Goal: Entertainment & Leisure: Consume media (video, audio)

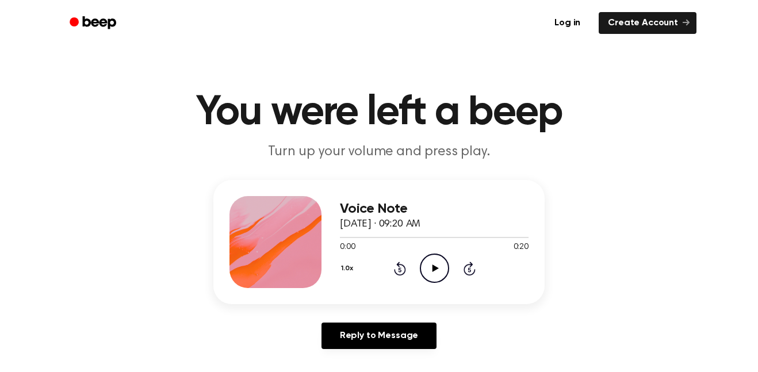
click at [439, 261] on icon "Play Audio" at bounding box center [434, 268] width 29 height 29
click at [415, 282] on div "1.0x Rewind 5 seconds Pause Audio Skip 5 seconds" at bounding box center [434, 268] width 189 height 29
click at [412, 267] on div "1.0x Rewind 5 seconds Play Audio Skip 5 seconds" at bounding box center [434, 268] width 189 height 29
click at [413, 259] on div "1.0x Rewind 5 seconds Play Audio Skip 5 seconds" at bounding box center [434, 268] width 189 height 29
click at [418, 281] on div "1.0x Rewind 5 seconds Play Audio Skip 5 seconds" at bounding box center [434, 268] width 189 height 29
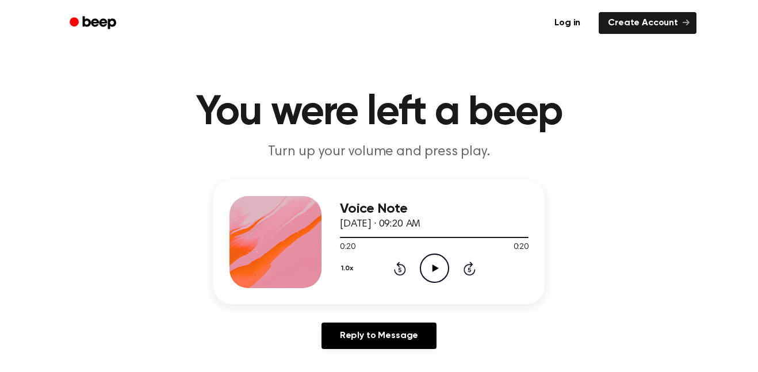
click at [402, 276] on div "1.0x Rewind 5 seconds Play Audio Skip 5 seconds" at bounding box center [434, 268] width 189 height 29
click at [400, 275] on icon at bounding box center [400, 269] width 12 height 14
click at [399, 273] on icon "Rewind 5 seconds" at bounding box center [399, 268] width 13 height 15
click at [400, 270] on icon at bounding box center [399, 269] width 3 height 5
click at [398, 275] on icon at bounding box center [400, 269] width 12 height 14
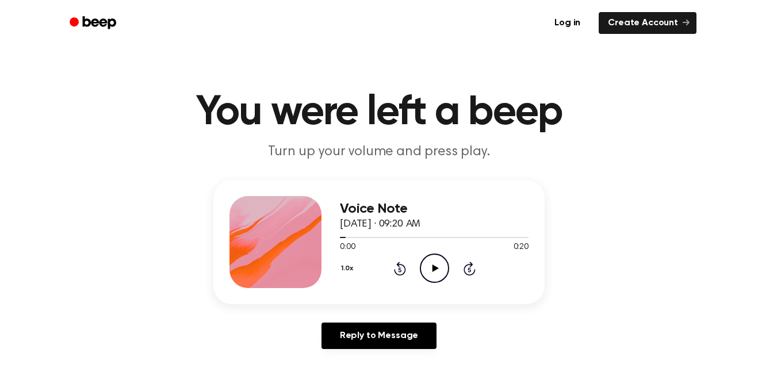
click at [400, 270] on icon "Rewind 5 seconds" at bounding box center [399, 268] width 13 height 15
click at [401, 271] on icon at bounding box center [399, 269] width 3 height 5
click at [439, 270] on icon "Play Audio" at bounding box center [434, 268] width 29 height 29
click at [428, 273] on icon "Pause Audio" at bounding box center [434, 268] width 29 height 29
click at [400, 270] on icon at bounding box center [399, 269] width 3 height 5
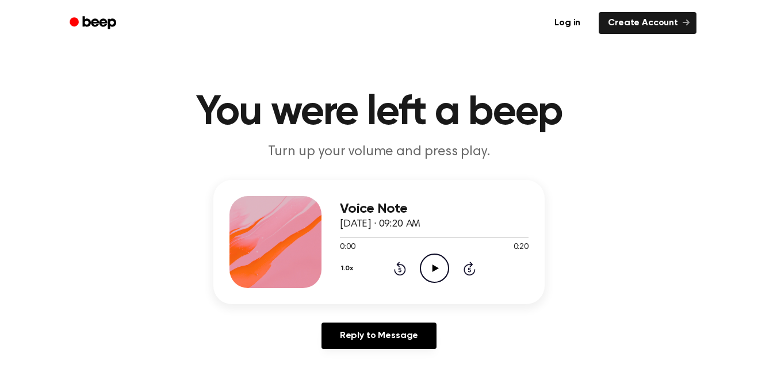
click at [431, 278] on icon "Play Audio" at bounding box center [434, 268] width 29 height 29
click at [443, 275] on icon "Pause Audio" at bounding box center [434, 268] width 29 height 29
click at [436, 269] on icon at bounding box center [435, 267] width 6 height 7
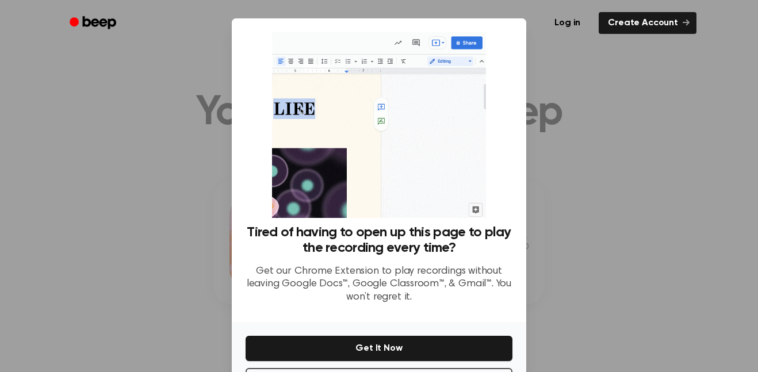
scroll to position [47, 0]
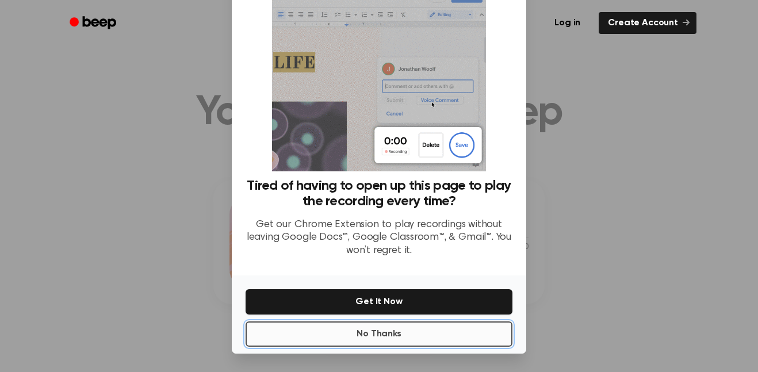
click at [337, 328] on button "No Thanks" at bounding box center [379, 333] width 267 height 25
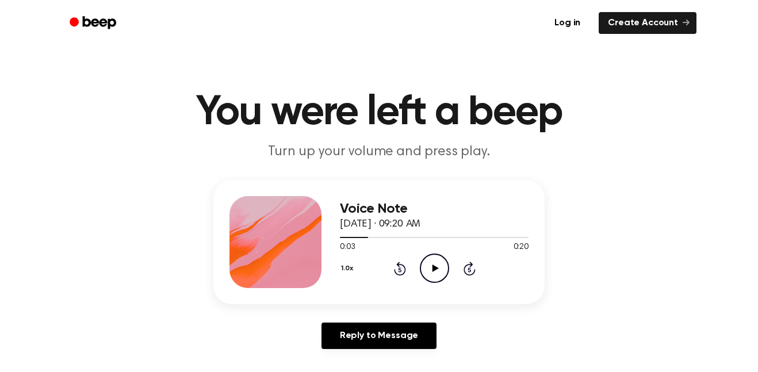
click at [433, 264] on icon "Play Audio" at bounding box center [434, 268] width 29 height 29
click at [400, 270] on icon at bounding box center [399, 269] width 3 height 5
click at [419, 282] on div "1.0x Rewind 5 seconds Pause Audio Skip 5 seconds" at bounding box center [434, 268] width 189 height 29
click at [400, 270] on icon at bounding box center [399, 269] width 3 height 5
click at [436, 267] on icon at bounding box center [434, 267] width 5 height 7
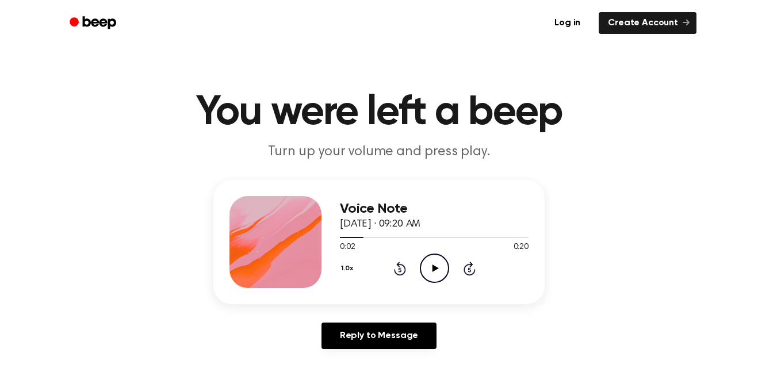
click at [385, 237] on div at bounding box center [434, 237] width 189 height 1
click at [400, 270] on icon at bounding box center [399, 269] width 3 height 5
click at [421, 268] on icon "Play Audio" at bounding box center [434, 268] width 29 height 29
click at [436, 257] on icon "Pause Audio" at bounding box center [434, 268] width 29 height 29
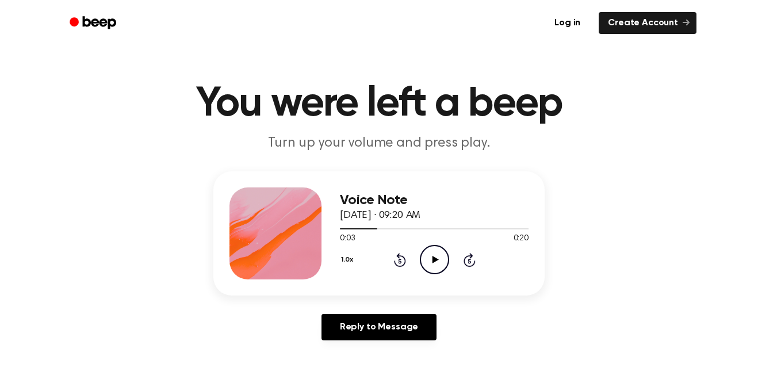
click at [393, 262] on icon "Rewind 5 seconds" at bounding box center [399, 259] width 13 height 15
click at [437, 250] on icon "Play Audio" at bounding box center [434, 259] width 29 height 29
click at [433, 269] on icon "Pause Audio" at bounding box center [434, 259] width 29 height 29
click at [417, 250] on div "1.0x Rewind 5 seconds Play Audio Skip 5 seconds" at bounding box center [434, 259] width 189 height 29
click at [405, 260] on icon at bounding box center [400, 260] width 12 height 14
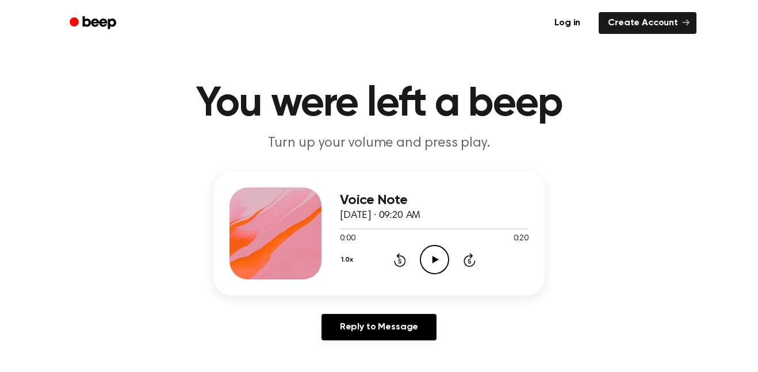
click at [432, 252] on icon "Play Audio" at bounding box center [434, 259] width 29 height 29
click at [435, 255] on icon "Pause Audio" at bounding box center [434, 259] width 29 height 29
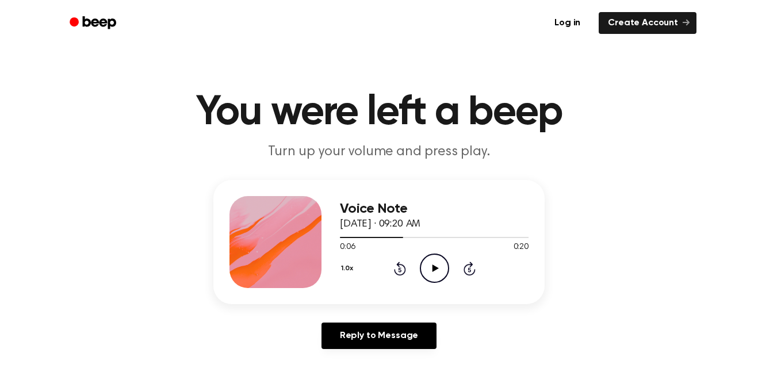
click at [713, 309] on div "Voice Note [DATE] · 09:20 AM 0:06 0:20 Your browser does not support the [objec…" at bounding box center [379, 269] width 730 height 178
click at [205, 137] on header "You were left a beep Turn up your volume and press play." at bounding box center [379, 127] width 730 height 70
click at [400, 270] on icon at bounding box center [399, 269] width 3 height 5
click at [429, 267] on icon "Play Audio" at bounding box center [434, 268] width 29 height 29
click at [448, 258] on icon "Pause Audio" at bounding box center [434, 268] width 29 height 29
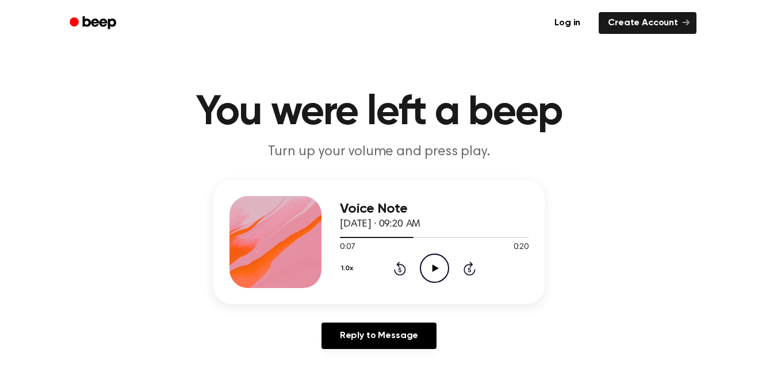
click at [400, 266] on icon "Rewind 5 seconds" at bounding box center [399, 268] width 13 height 15
click at [436, 265] on icon "Play Audio" at bounding box center [434, 268] width 29 height 29
click at [434, 273] on icon "Pause Audio" at bounding box center [434, 268] width 29 height 29
click at [402, 275] on icon at bounding box center [400, 269] width 12 height 14
click at [434, 271] on icon "Play Audio" at bounding box center [434, 268] width 29 height 29
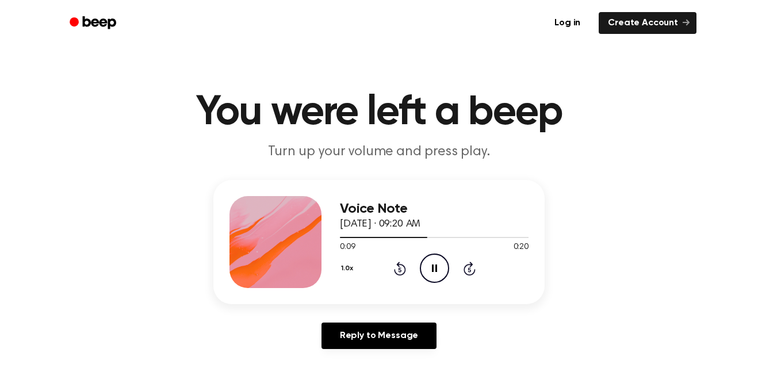
click at [434, 258] on icon "Pause Audio" at bounding box center [434, 268] width 29 height 29
click at [404, 268] on icon at bounding box center [400, 269] width 12 height 14
click at [431, 254] on circle at bounding box center [434, 268] width 28 height 28
click at [400, 270] on icon at bounding box center [399, 269] width 3 height 5
click at [406, 270] on div "1.0x Rewind 5 seconds Play Audio Skip 5 seconds" at bounding box center [434, 268] width 189 height 29
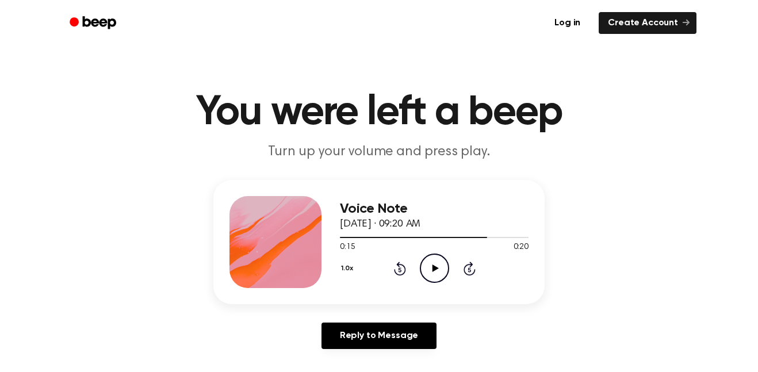
click at [404, 269] on icon at bounding box center [400, 269] width 12 height 14
click at [400, 271] on icon "Rewind 5 seconds" at bounding box center [399, 268] width 13 height 15
click at [393, 272] on icon "Rewind 5 seconds" at bounding box center [399, 268] width 13 height 15
click at [396, 276] on div "1.0x Rewind 5 seconds Play Audio Skip 5 seconds" at bounding box center [434, 268] width 189 height 29
click at [400, 270] on icon at bounding box center [399, 269] width 3 height 5
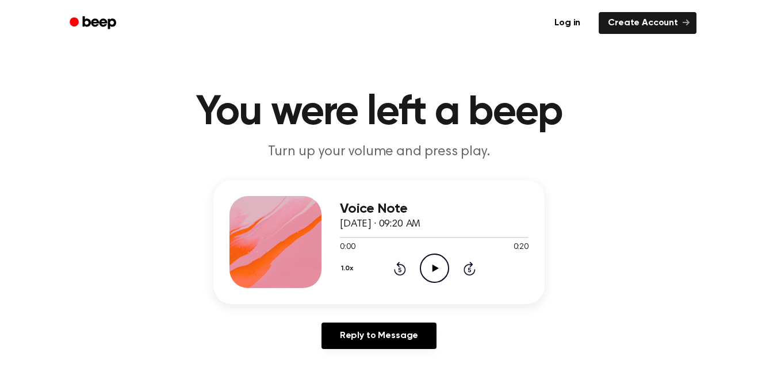
click at [428, 268] on icon "Play Audio" at bounding box center [434, 268] width 29 height 29
click at [432, 271] on icon at bounding box center [434, 267] width 5 height 7
click at [400, 276] on div "1.0x Rewind 5 seconds Play Audio Skip 5 seconds" at bounding box center [434, 268] width 189 height 29
click at [394, 269] on icon "Rewind 5 seconds" at bounding box center [399, 268] width 13 height 15
click at [428, 274] on icon "Play Audio" at bounding box center [434, 268] width 29 height 29
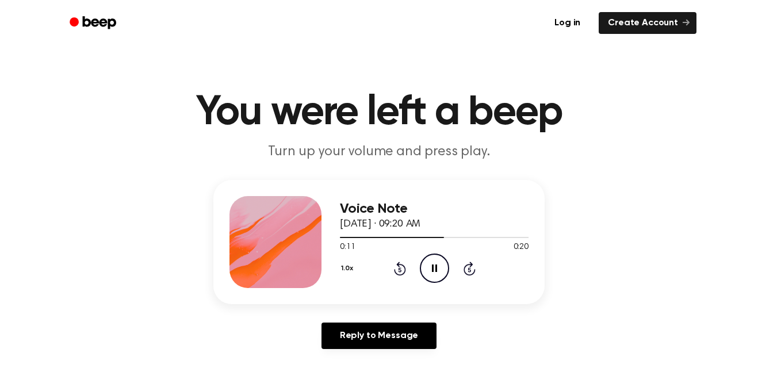
click at [442, 269] on icon "Pause Audio" at bounding box center [434, 268] width 29 height 29
click at [403, 261] on icon "Rewind 5 seconds" at bounding box center [399, 268] width 13 height 15
click at [424, 262] on icon "Play Audio" at bounding box center [434, 268] width 29 height 29
click at [442, 266] on icon "Pause Audio" at bounding box center [434, 268] width 29 height 29
click at [405, 264] on icon "Rewind 5 seconds" at bounding box center [399, 268] width 13 height 15
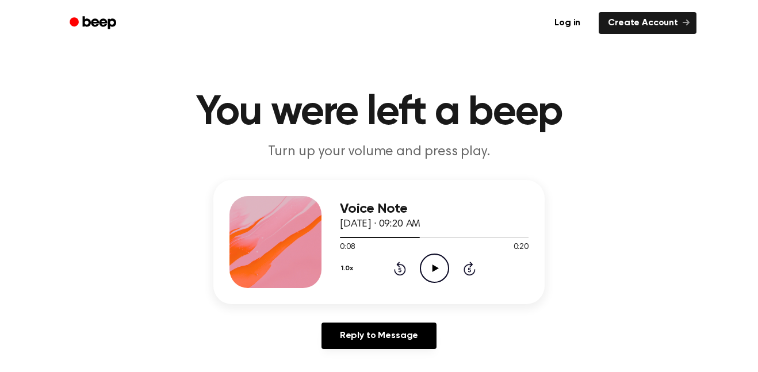
click at [432, 272] on icon "Play Audio" at bounding box center [434, 268] width 29 height 29
click at [440, 262] on icon "Pause Audio" at bounding box center [434, 268] width 29 height 29
click at [400, 270] on icon at bounding box center [399, 269] width 3 height 5
click at [397, 269] on icon "Rewind 5 seconds" at bounding box center [399, 268] width 13 height 15
click at [445, 261] on icon "Play Audio" at bounding box center [434, 268] width 29 height 29
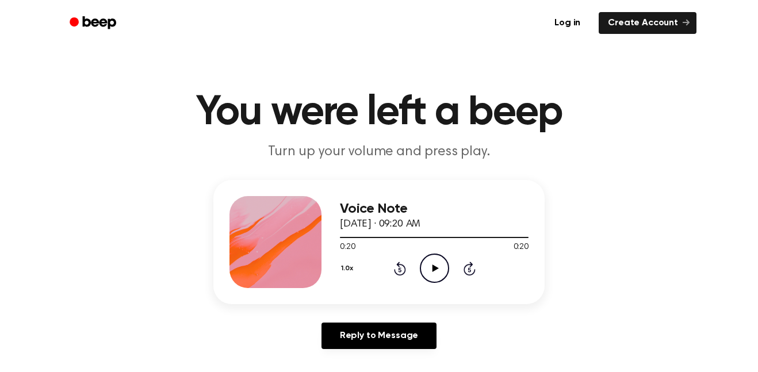
click at [396, 287] on div "Voice Note [DATE] · 09:20 AM 0:20 0:20 Your browser does not support the [objec…" at bounding box center [434, 242] width 189 height 92
click at [400, 270] on icon at bounding box center [399, 269] width 3 height 5
click at [394, 270] on icon at bounding box center [400, 269] width 12 height 14
click at [439, 275] on icon "Play Audio" at bounding box center [434, 268] width 29 height 29
click at [400, 270] on icon at bounding box center [399, 269] width 3 height 5
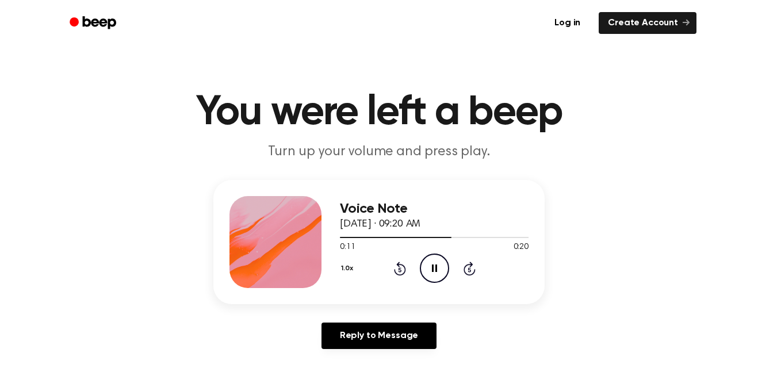
click at [431, 269] on icon "Pause Audio" at bounding box center [434, 268] width 29 height 29
click at [413, 275] on div "1.0x Rewind 5 seconds Play Audio Skip 5 seconds" at bounding box center [434, 268] width 189 height 29
click at [400, 270] on icon at bounding box center [399, 269] width 3 height 5
click at [417, 275] on div "1.0x Rewind 5 seconds Play Audio Skip 5 seconds" at bounding box center [434, 268] width 189 height 29
click at [428, 269] on icon "Play Audio" at bounding box center [434, 268] width 29 height 29
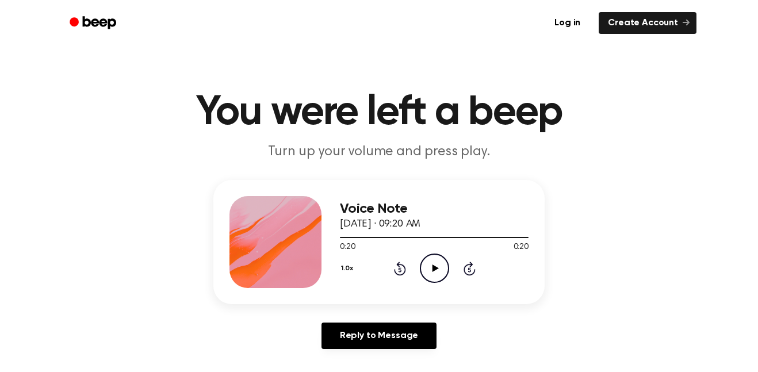
click at [394, 273] on icon "Rewind 5 seconds" at bounding box center [399, 268] width 13 height 15
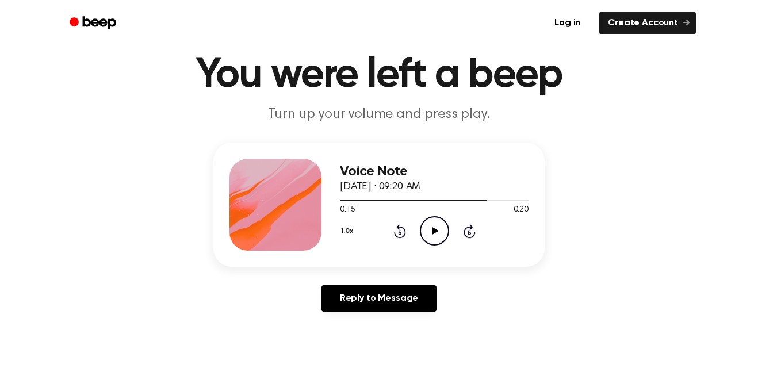
scroll to position [45, 0]
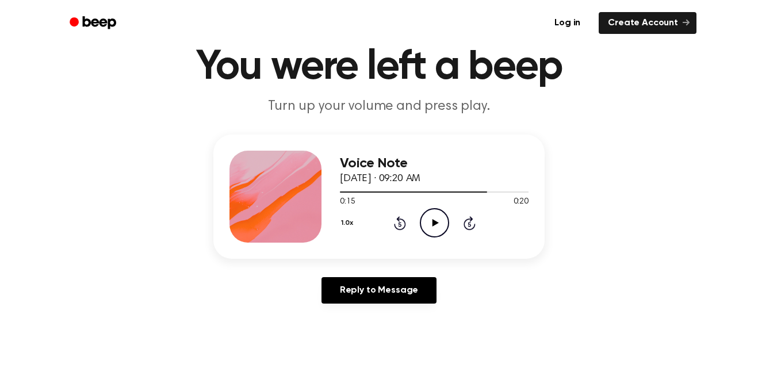
click at [398, 224] on icon at bounding box center [399, 224] width 3 height 5
click at [434, 221] on icon at bounding box center [435, 222] width 6 height 7
click at [450, 220] on div "1.0x Rewind 5 seconds Pause Audio Skip 5 seconds" at bounding box center [434, 222] width 189 height 29
click at [428, 228] on icon "Pause Audio" at bounding box center [434, 222] width 29 height 29
click at [402, 218] on icon "Rewind 5 seconds" at bounding box center [399, 223] width 13 height 15
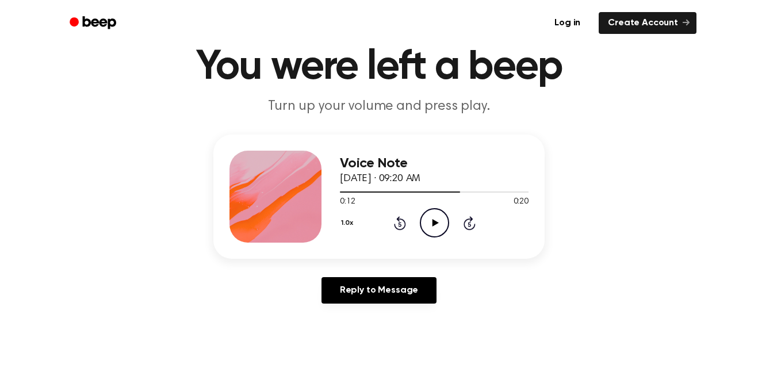
click at [431, 213] on icon "Play Audio" at bounding box center [434, 222] width 29 height 29
click at [425, 225] on icon "Pause Audio" at bounding box center [434, 222] width 29 height 29
click at [400, 224] on icon at bounding box center [399, 224] width 3 height 5
click at [392, 226] on div "1.0x Rewind 5 seconds Play Audio Skip 5 seconds" at bounding box center [434, 222] width 189 height 29
click at [400, 220] on icon at bounding box center [400, 223] width 12 height 14
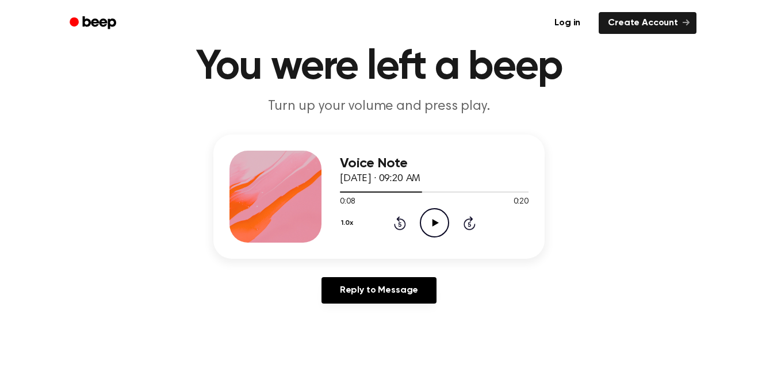
click at [438, 216] on icon "Play Audio" at bounding box center [434, 222] width 29 height 29
click at [400, 224] on icon at bounding box center [399, 224] width 3 height 5
click at [402, 223] on icon "Rewind 5 seconds" at bounding box center [399, 223] width 13 height 15
click at [430, 225] on icon "Play Audio" at bounding box center [434, 222] width 29 height 29
